Goal: Entertainment & Leisure: Consume media (video, audio)

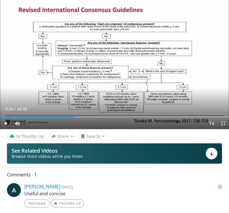
click at [6, 123] on span "Video Player" at bounding box center [6, 123] width 12 height 12
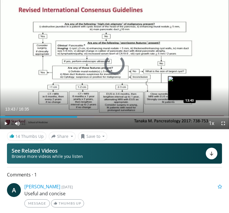
click at [190, 117] on div "Loaded : 41.13% 05:34 13:43" at bounding box center [114, 116] width 229 height 1
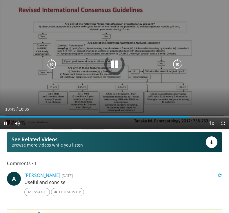
scroll to position [17, 0]
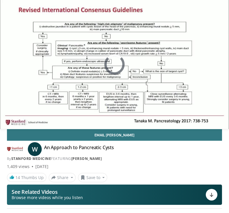
drag, startPoint x: 33, startPoint y: 177, endPoint x: 107, endPoint y: 159, distance: 76.4
click at [107, 159] on div "By Stanford Medicine FEATURING [PERSON_NAME]" at bounding box center [114, 158] width 215 height 5
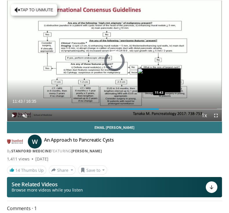
click at [159, 109] on div "Loaded : 3.01% 11:43 11:43" at bounding box center [114, 108] width 214 height 1
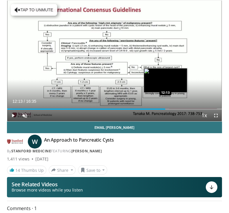
click at [165, 109] on div "Loaded : 75.45% 11:44 12:13" at bounding box center [114, 108] width 214 height 1
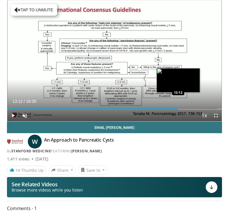
click at [178, 109] on div "Progress Bar" at bounding box center [169, 108] width 20 height 1
click at [185, 109] on div "Progress Bar" at bounding box center [182, 108] width 20 height 1
click at [181, 108] on div "Loaded : 89.31% 13:28 13:28" at bounding box center [114, 108] width 214 height 1
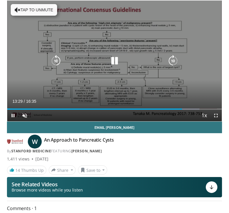
click at [114, 61] on icon "Video Player" at bounding box center [115, 61] width 12 height 12
